Goal: Task Accomplishment & Management: Manage account settings

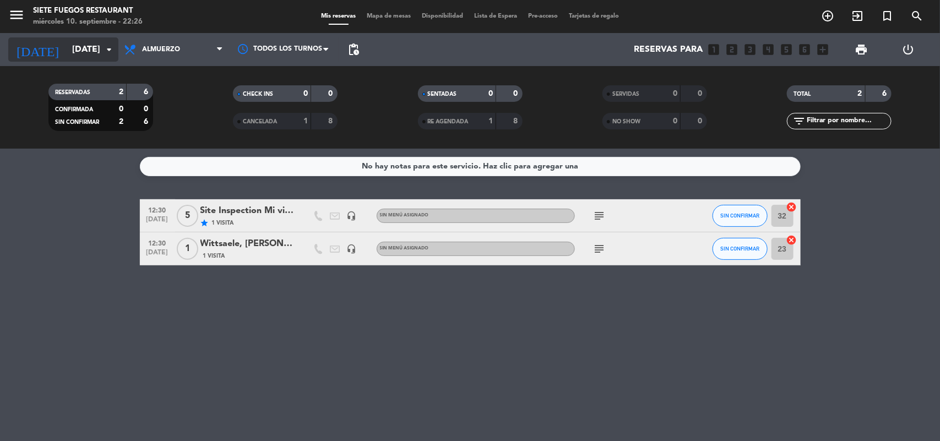
click at [106, 57] on input "[DATE]" at bounding box center [125, 49] width 116 height 21
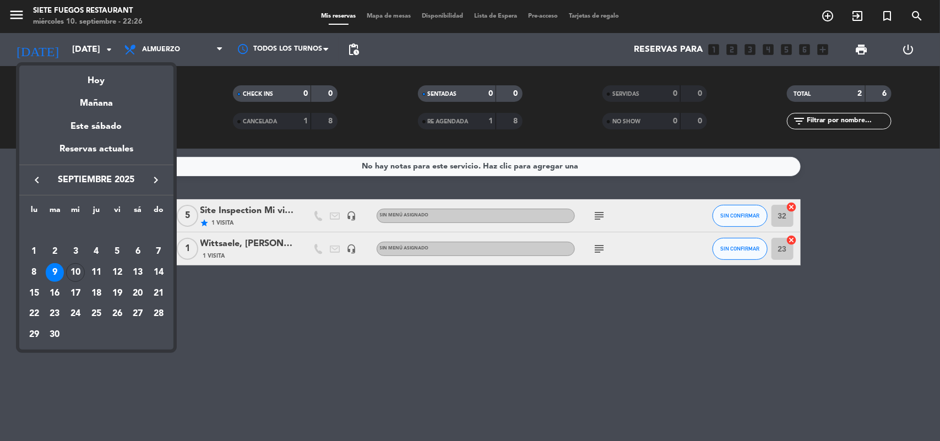
drag, startPoint x: 218, startPoint y: 178, endPoint x: 212, endPoint y: 168, distance: 10.9
click at [222, 178] on div at bounding box center [470, 220] width 940 height 441
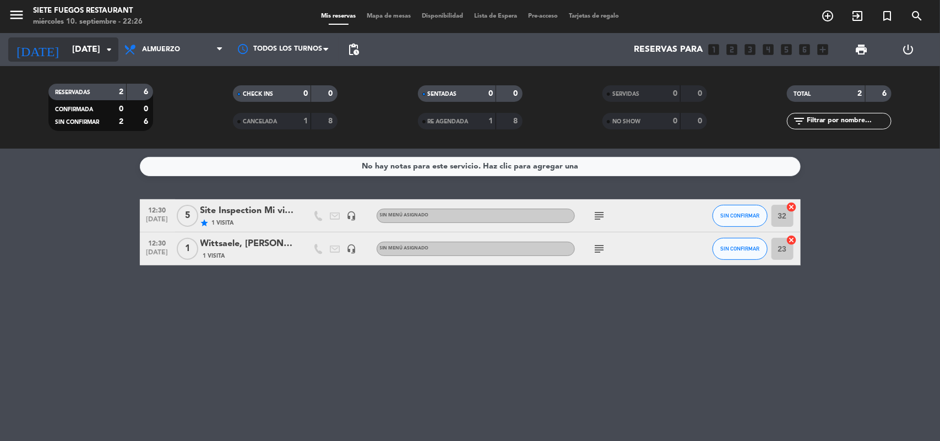
drag, startPoint x: 96, startPoint y: 42, endPoint x: 103, endPoint y: 50, distance: 10.5
click at [103, 50] on div "[DATE] [DATE] arrow_drop_down" at bounding box center [63, 49] width 110 height 24
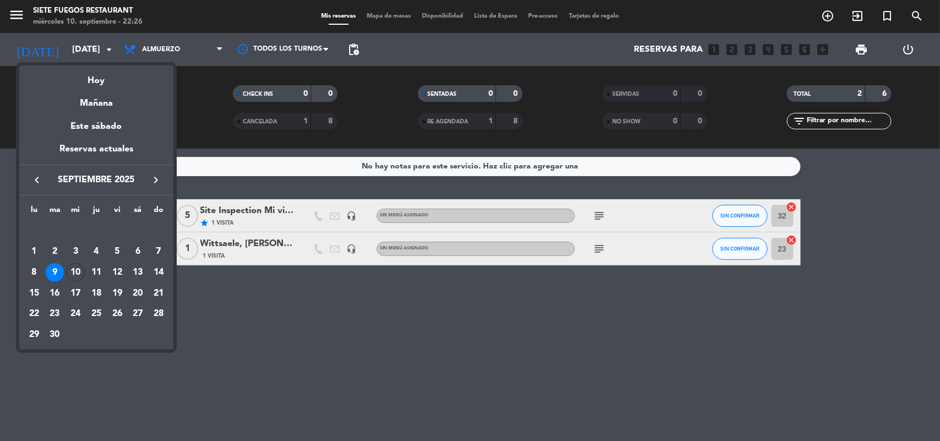
drag, startPoint x: 108, startPoint y: 70, endPoint x: 126, endPoint y: 70, distance: 17.1
click at [113, 70] on div "Hoy" at bounding box center [96, 77] width 154 height 23
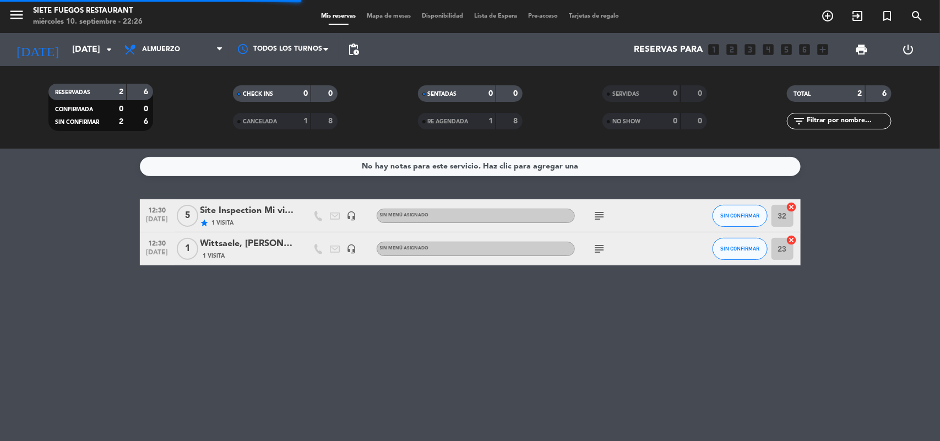
drag, startPoint x: 177, startPoint y: 58, endPoint x: 171, endPoint y: 99, distance: 41.3
click at [178, 58] on span "Almuerzo" at bounding box center [173, 49] width 110 height 24
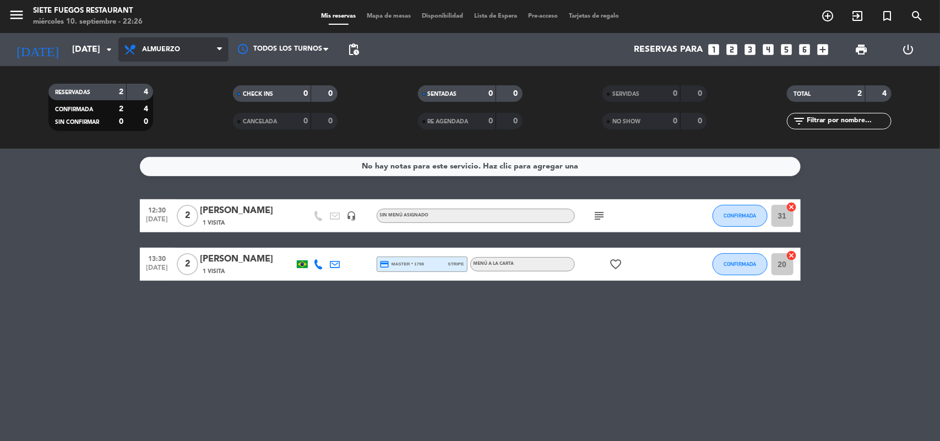
click at [179, 51] on span "Almuerzo" at bounding box center [161, 50] width 38 height 8
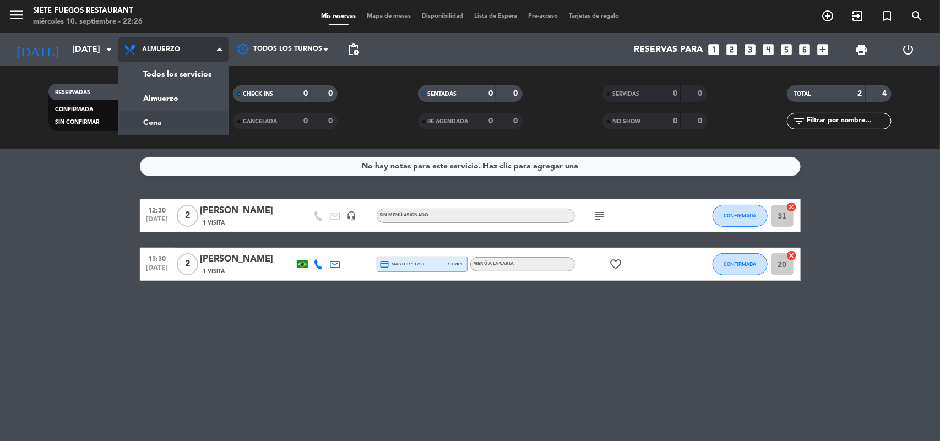
click at [175, 121] on div "menu Siete Fuegos Restaurant [DATE] 10. septiembre - 22:26 Mis reservas Mapa de…" at bounding box center [470, 74] width 940 height 149
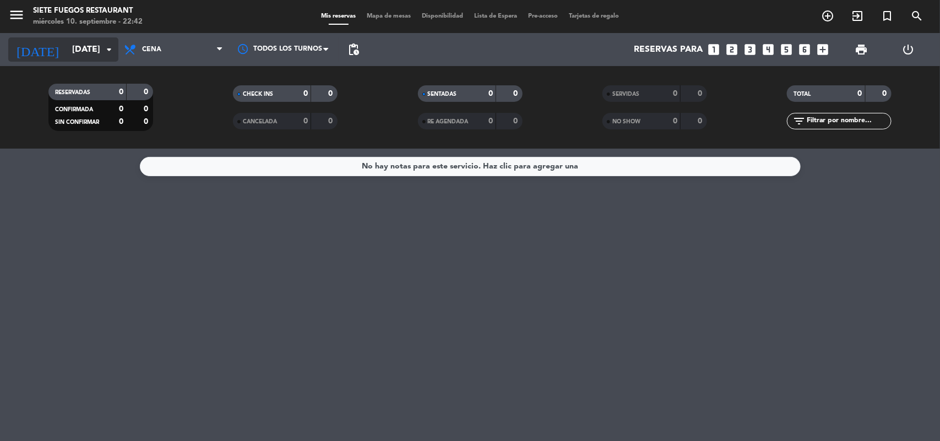
click at [94, 56] on input "[DATE]" at bounding box center [125, 49] width 116 height 21
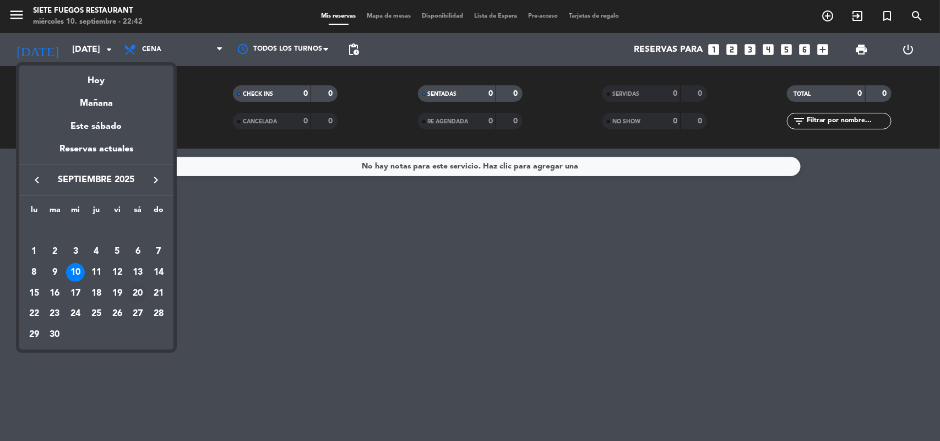
click at [140, 290] on div "20" at bounding box center [137, 293] width 19 height 19
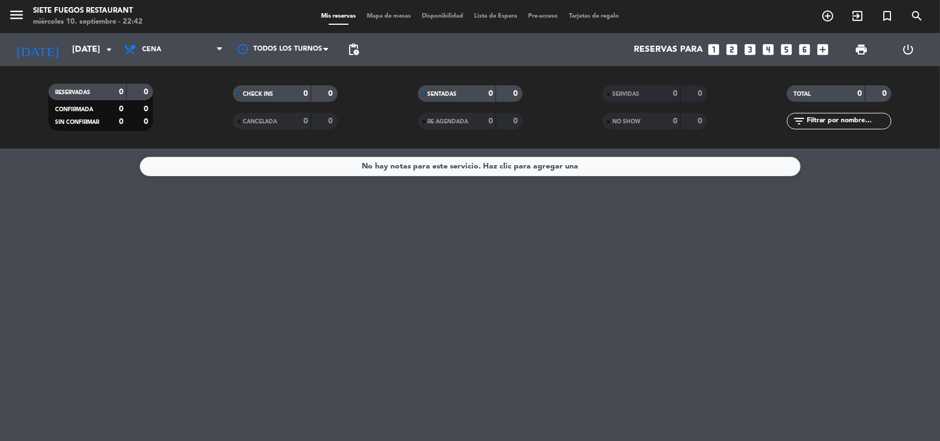
type input "[DATE]"
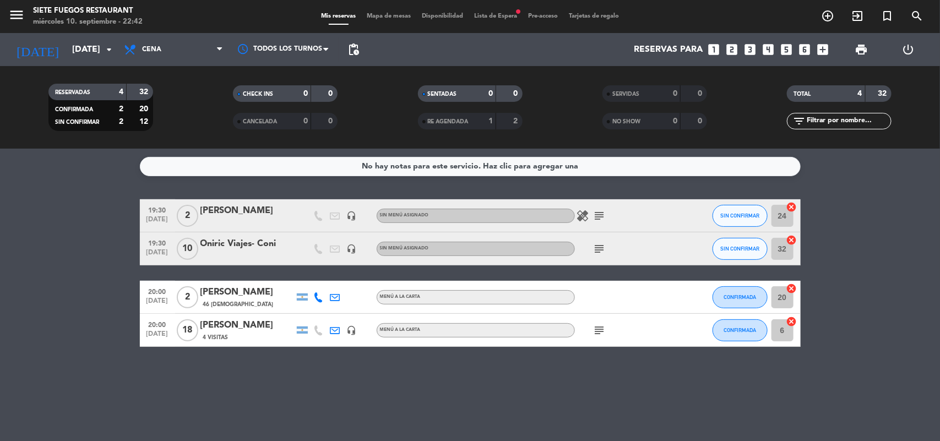
click at [455, 252] on div "Sin menú asignado" at bounding box center [476, 249] width 198 height 14
click at [596, 246] on icon "subject" at bounding box center [599, 248] width 13 height 13
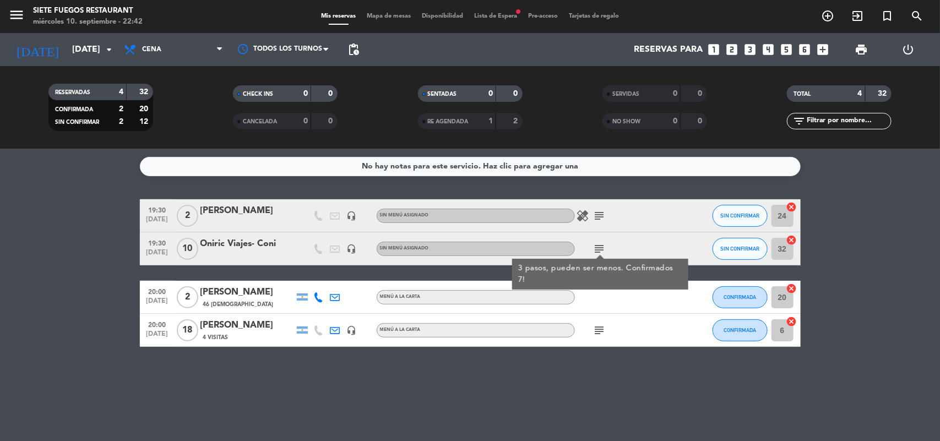
click at [603, 248] on icon "subject" at bounding box center [599, 248] width 13 height 13
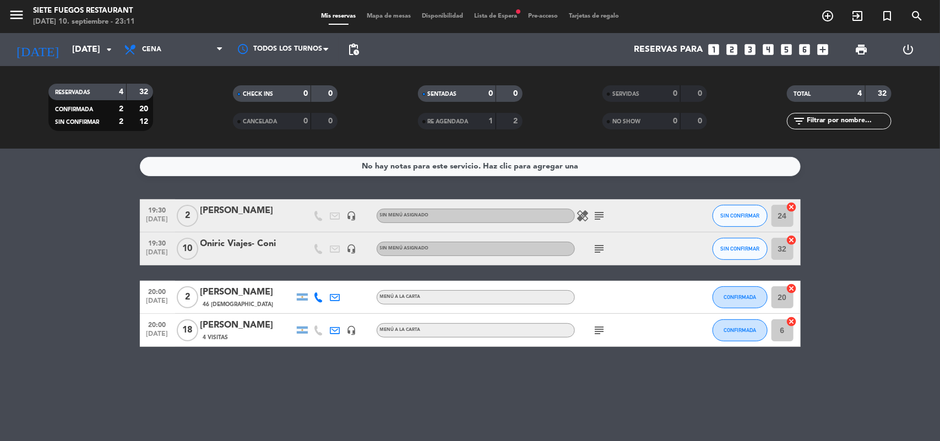
click at [261, 238] on div "Oniric Viajes- Coni" at bounding box center [247, 244] width 94 height 14
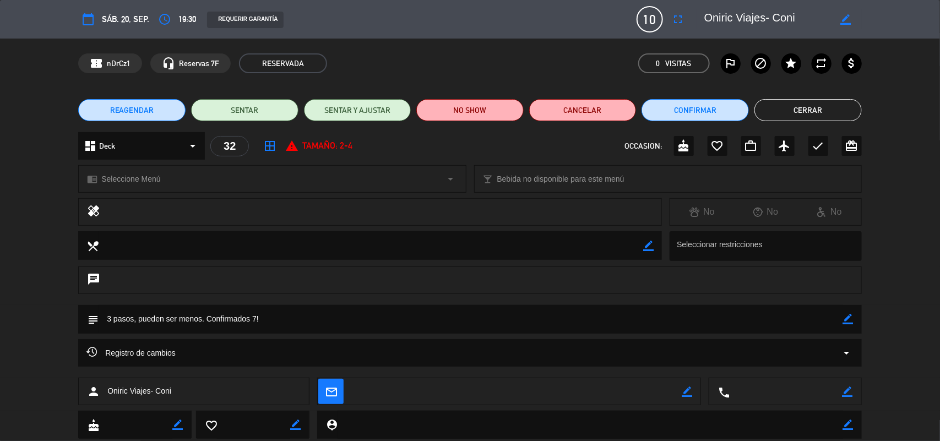
click at [847, 315] on icon "border_color" at bounding box center [848, 319] width 10 height 10
click at [315, 340] on div "Registro de cambios arrow_drop_down" at bounding box center [469, 353] width 783 height 28
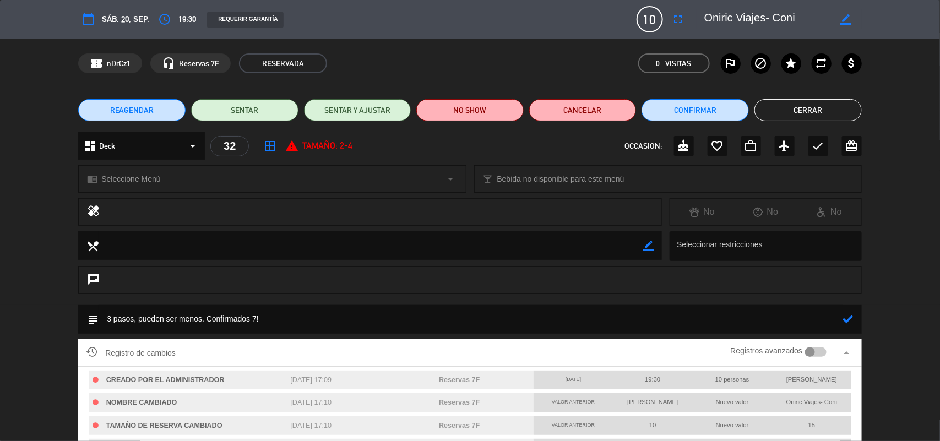
click at [306, 325] on textarea at bounding box center [471, 319] width 744 height 28
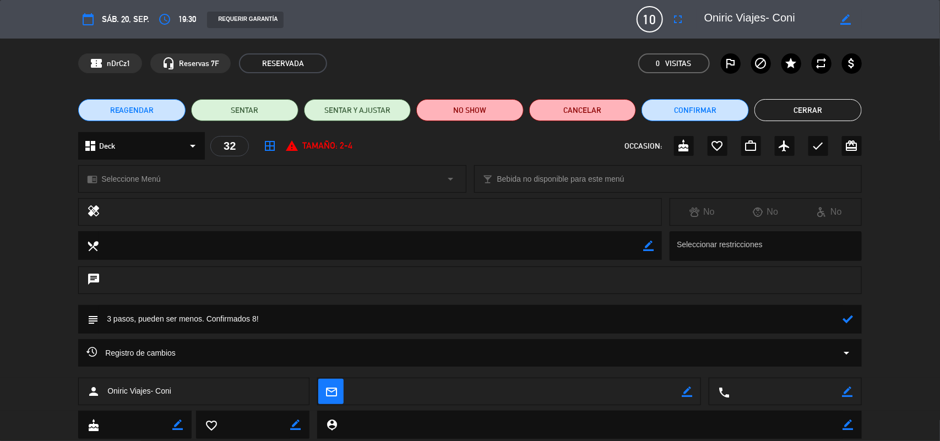
click at [848, 321] on icon at bounding box center [848, 319] width 10 height 10
click at [848, 321] on icon "border_color" at bounding box center [848, 319] width 10 height 10
click at [139, 320] on textarea at bounding box center [471, 319] width 744 height 28
type textarea "3 pasos, sin alcohol. Confirmados 8!"
click at [846, 324] on icon at bounding box center [848, 319] width 10 height 10
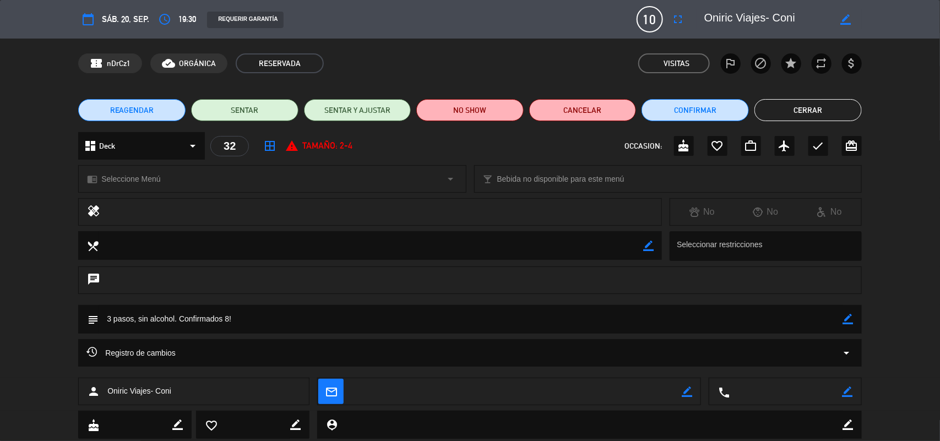
click at [783, 112] on button "Cerrar" at bounding box center [807, 110] width 107 height 22
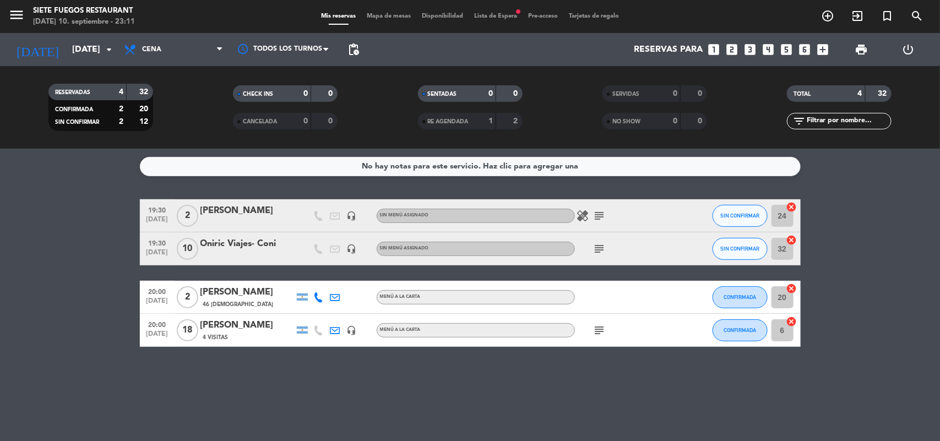
click at [450, 331] on div "Menú a la carta" at bounding box center [476, 330] width 198 height 14
click at [603, 329] on icon "subject" at bounding box center [599, 330] width 13 height 13
click at [389, 295] on span "Menú a la carta" at bounding box center [400, 297] width 41 height 4
